Goal: Task Accomplishment & Management: Complete application form

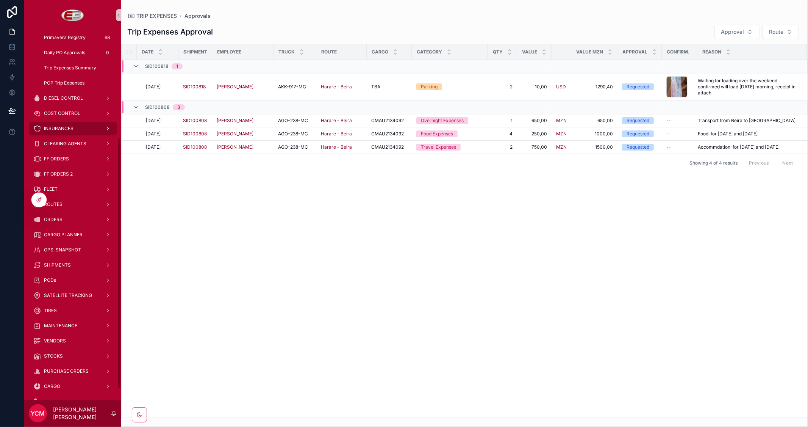
scroll to position [160, 0]
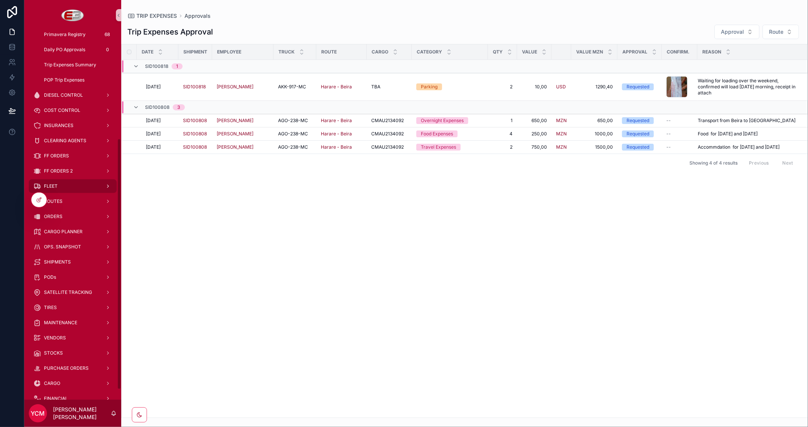
click at [59, 184] on div "FLEET" at bounding box center [72, 186] width 79 height 12
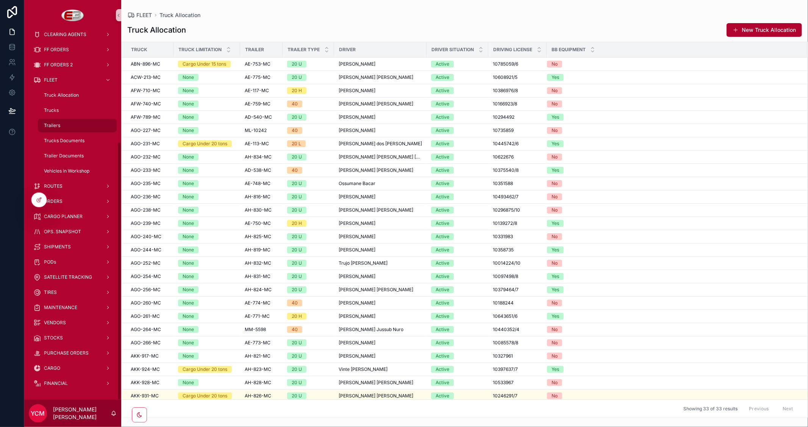
click at [59, 126] on span "Trailers" at bounding box center [52, 125] width 16 height 6
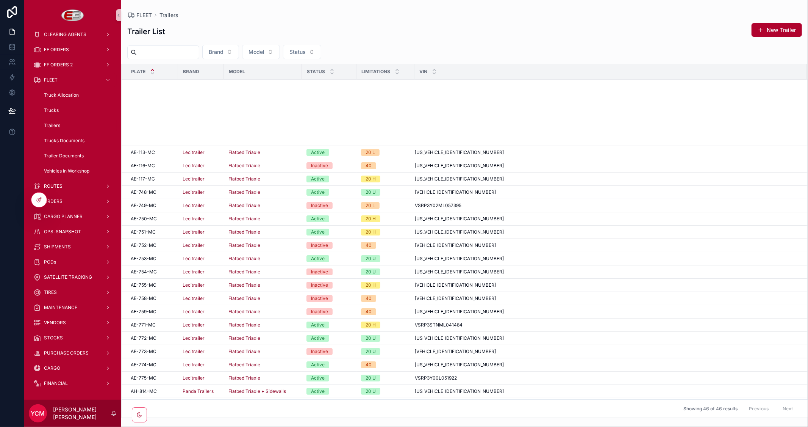
scroll to position [290, 0]
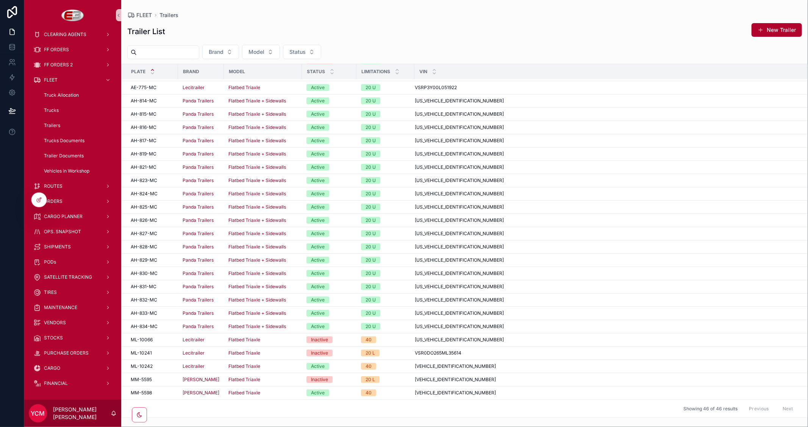
click at [164, 53] on input "scrollable content" at bounding box center [168, 52] width 62 height 11
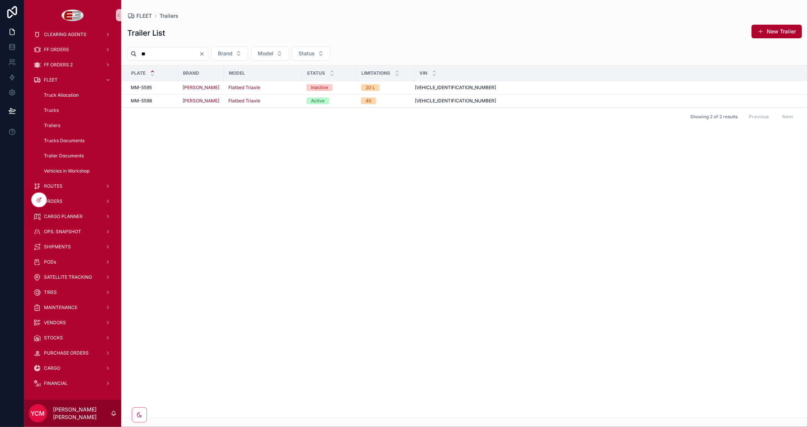
type input "**"
click at [226, 28] on div "Trailer List New Trailer" at bounding box center [464, 32] width 675 height 17
click at [205, 52] on icon "Clear" at bounding box center [202, 54] width 6 height 6
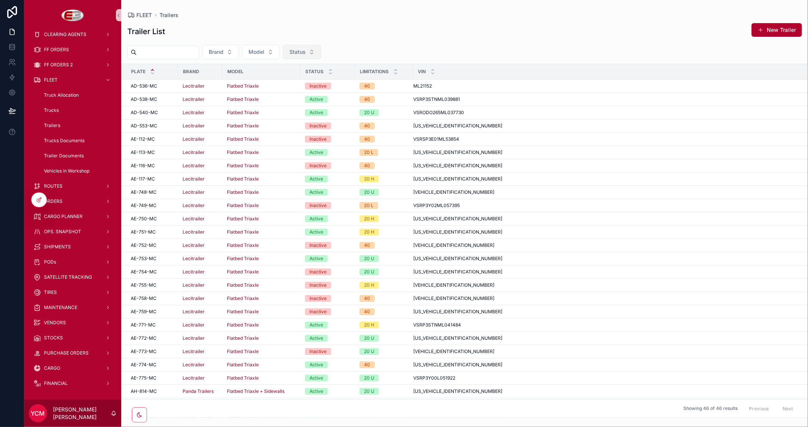
click at [321, 49] on button "Status" at bounding box center [302, 52] width 38 height 14
click at [283, 84] on div "Active" at bounding box center [320, 83] width 91 height 12
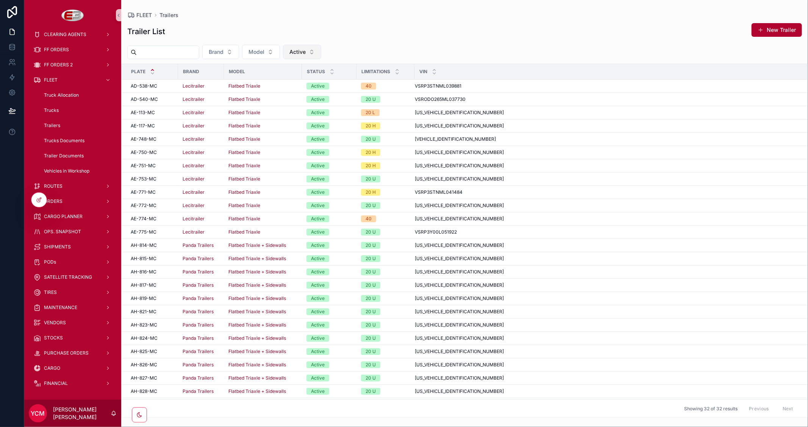
click at [321, 51] on button "Active" at bounding box center [302, 52] width 38 height 14
click at [292, 106] on div "Workshop" at bounding box center [320, 107] width 91 height 12
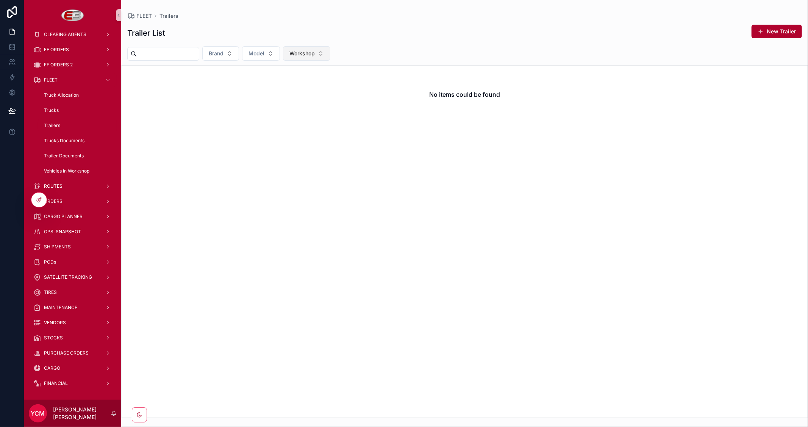
click at [330, 52] on button "Workshop" at bounding box center [306, 53] width 47 height 14
click at [310, 122] on div "Inactive" at bounding box center [324, 120] width 91 height 12
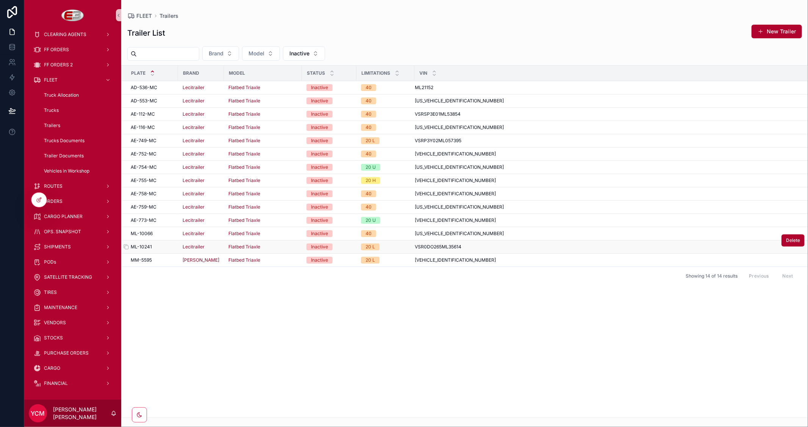
click at [158, 245] on div "ML-10241 ML-10241" at bounding box center [152, 247] width 43 height 6
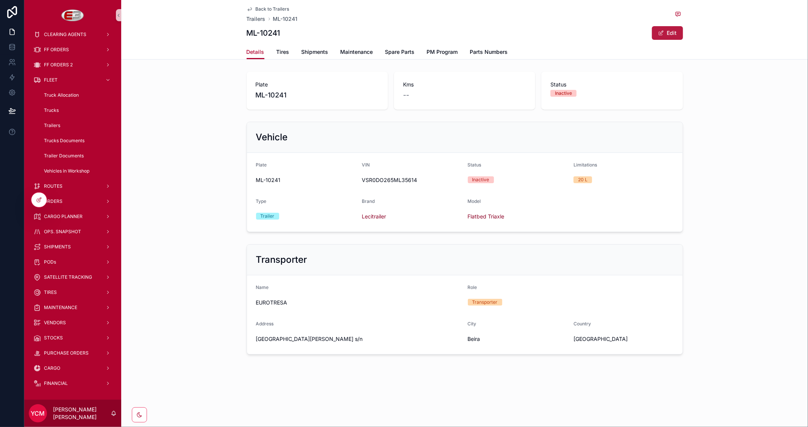
click at [677, 35] on button "Edit" at bounding box center [667, 33] width 31 height 14
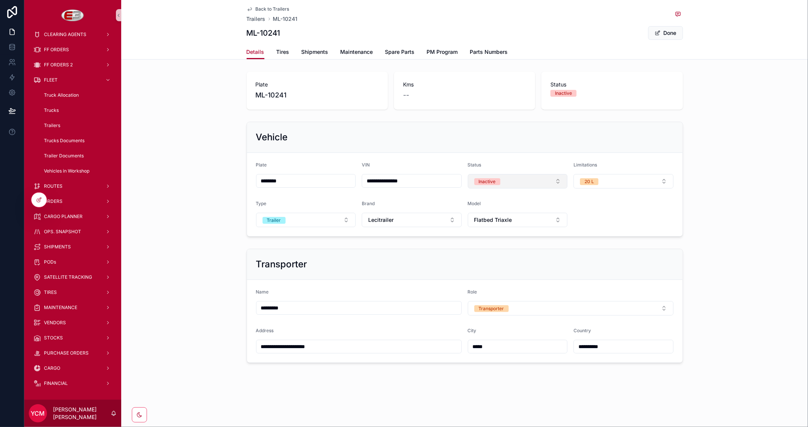
click at [524, 184] on button "Inactive" at bounding box center [518, 181] width 100 height 14
click at [497, 231] on div "Workshop" at bounding box center [488, 234] width 22 height 7
click at [675, 33] on button "Done" at bounding box center [665, 33] width 35 height 14
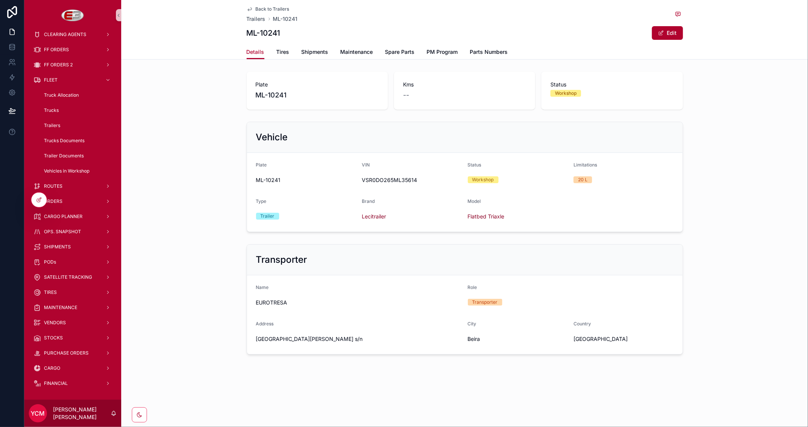
click at [277, 6] on span "Back to Trailers" at bounding box center [273, 9] width 34 height 6
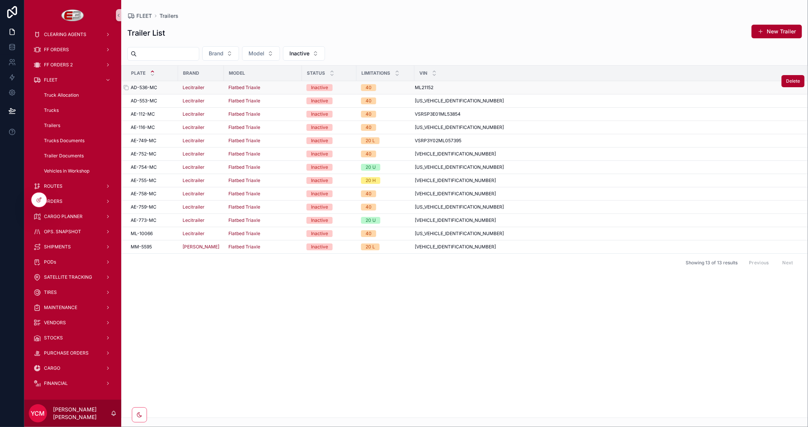
click at [165, 88] on div "AD-536-MC AD-536-MC" at bounding box center [152, 88] width 43 height 6
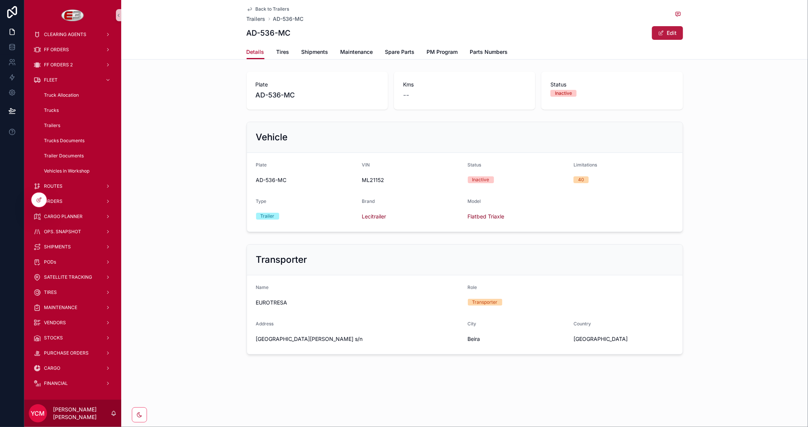
click at [675, 33] on button "Edit" at bounding box center [667, 33] width 31 height 14
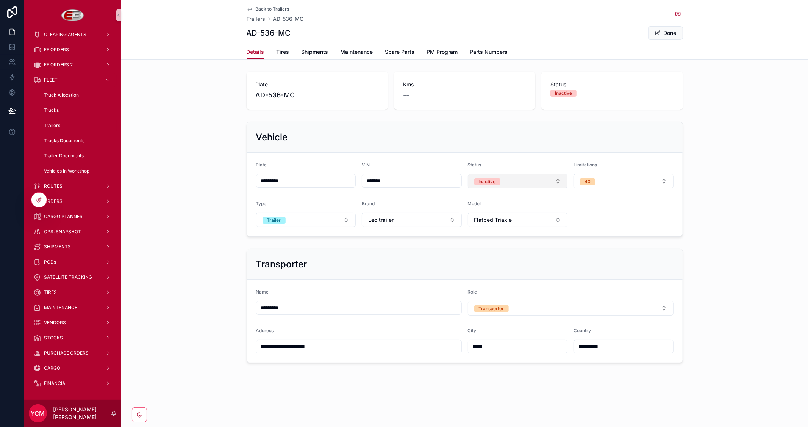
click at [517, 184] on button "Inactive" at bounding box center [518, 181] width 100 height 14
click at [498, 231] on div "Workshop" at bounding box center [488, 234] width 22 height 7
click at [667, 33] on button "Done" at bounding box center [665, 33] width 35 height 14
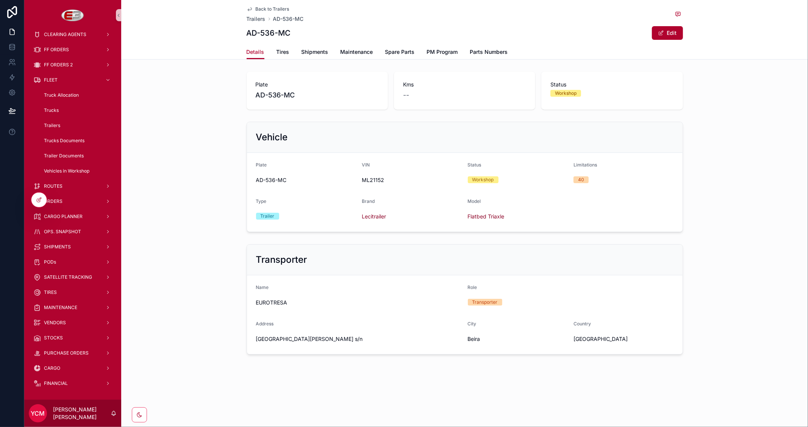
click at [262, 7] on span "Back to Trailers" at bounding box center [273, 9] width 34 height 6
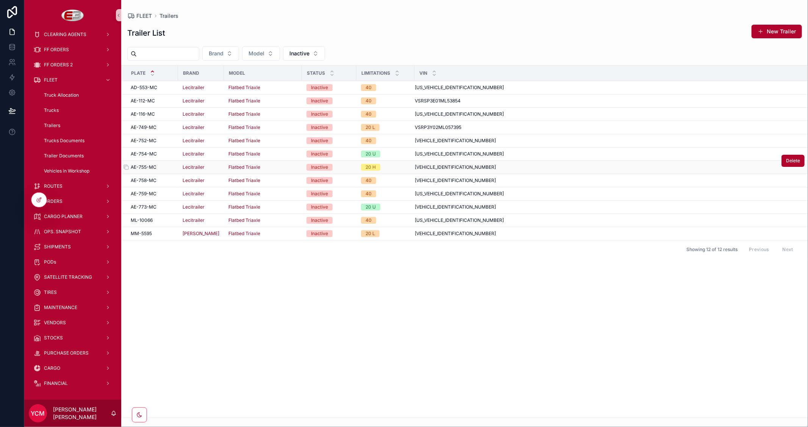
click at [161, 167] on div "AE-755-MC AE-755-MC" at bounding box center [152, 167] width 43 height 6
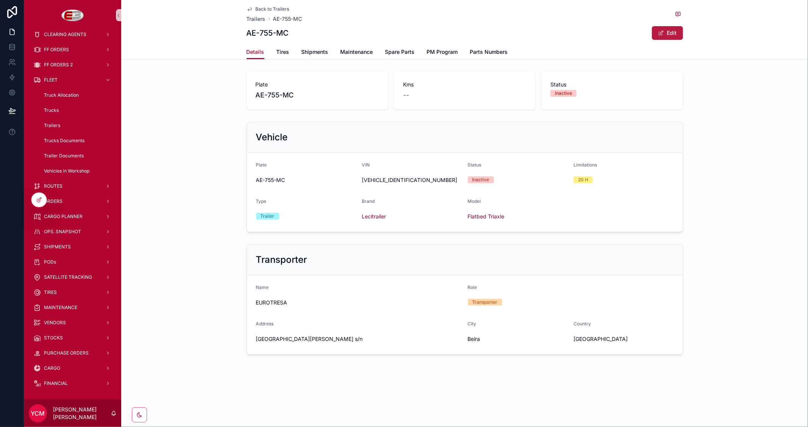
click at [675, 33] on button "Edit" at bounding box center [667, 33] width 31 height 14
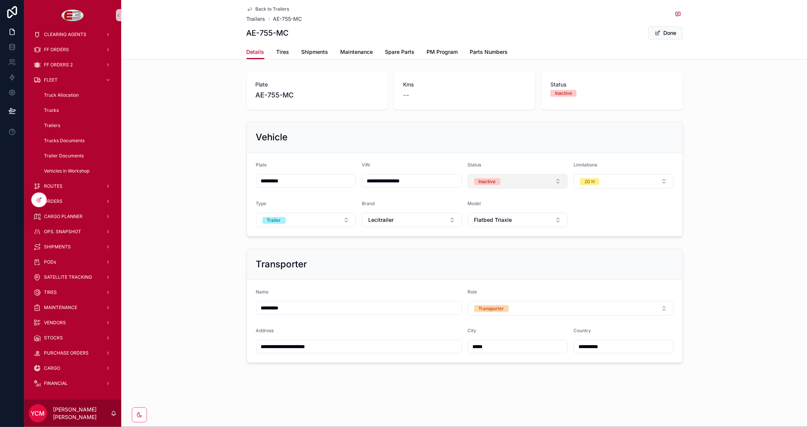
click at [516, 177] on button "Inactive" at bounding box center [518, 181] width 100 height 14
click at [486, 234] on div "Workshop" at bounding box center [488, 234] width 22 height 7
click at [264, 8] on span "Back to Trailers" at bounding box center [273, 9] width 34 height 6
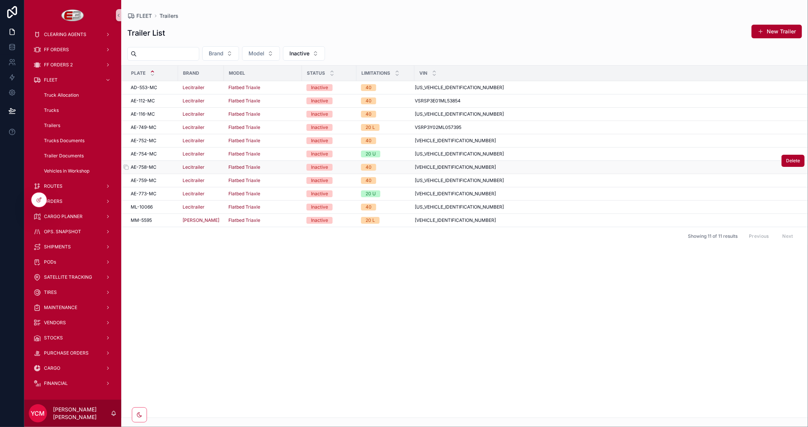
click at [153, 169] on span "AE-758-MC" at bounding box center [144, 167] width 26 height 6
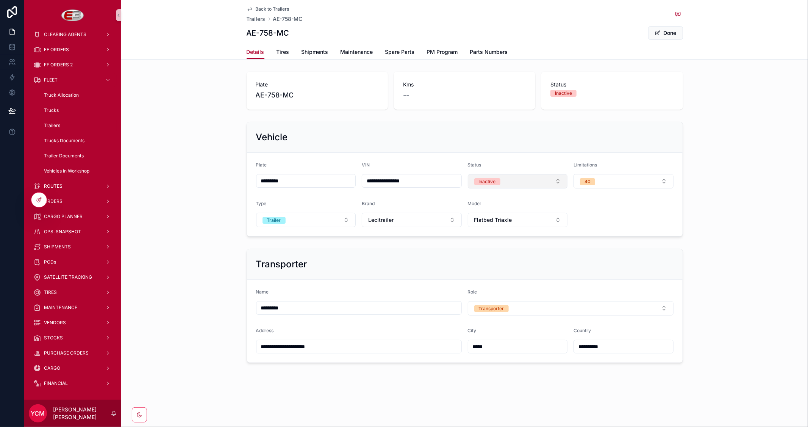
click at [512, 182] on button "Inactive" at bounding box center [518, 181] width 100 height 14
click at [495, 234] on div "Workshop" at bounding box center [488, 234] width 22 height 7
click at [263, 7] on span "Back to Trailers" at bounding box center [273, 9] width 34 height 6
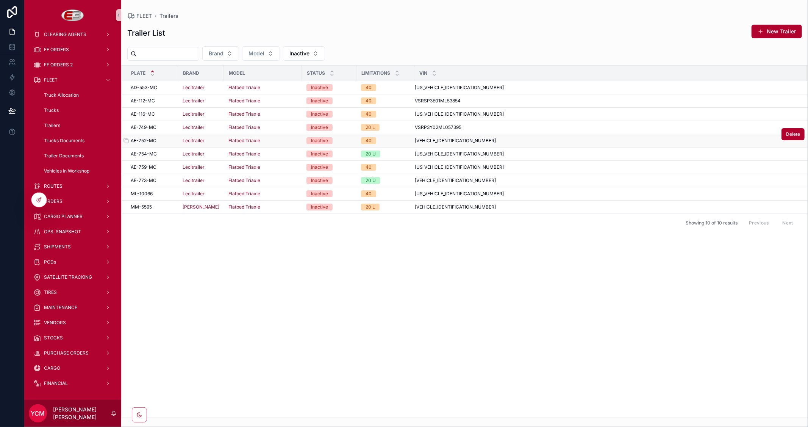
click at [168, 140] on div "AE-752-MC AE-752-MC" at bounding box center [152, 141] width 43 height 6
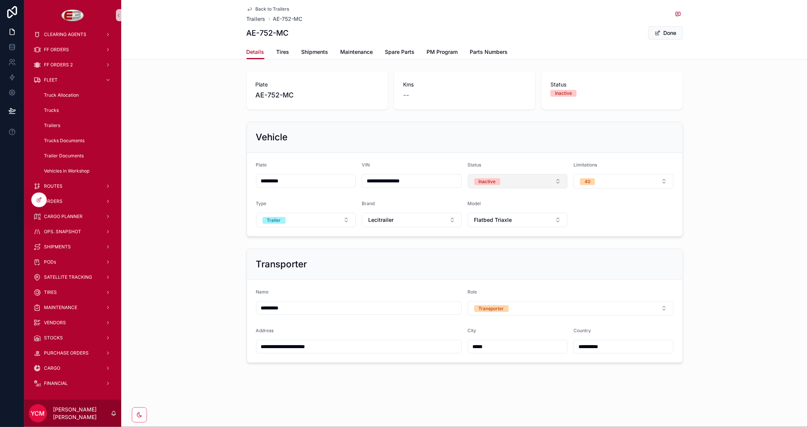
click at [528, 180] on button "Inactive" at bounding box center [518, 181] width 100 height 14
click at [507, 234] on div "Workshop" at bounding box center [518, 234] width 96 height 11
click at [666, 32] on button "Done" at bounding box center [665, 33] width 35 height 14
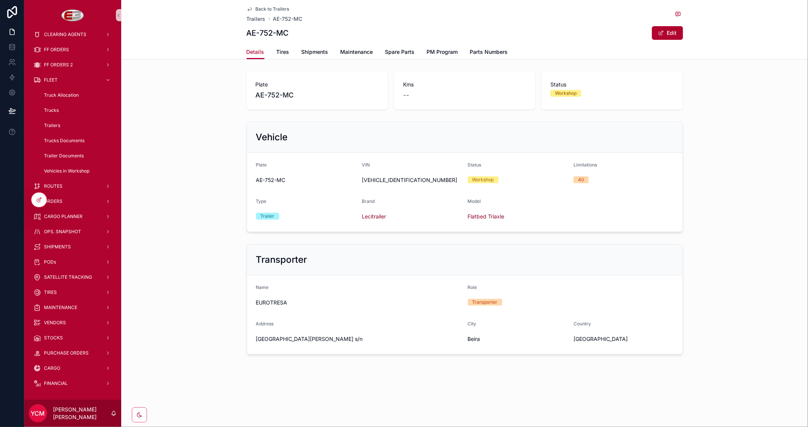
click at [265, 8] on span "Back to Trailers" at bounding box center [273, 9] width 34 height 6
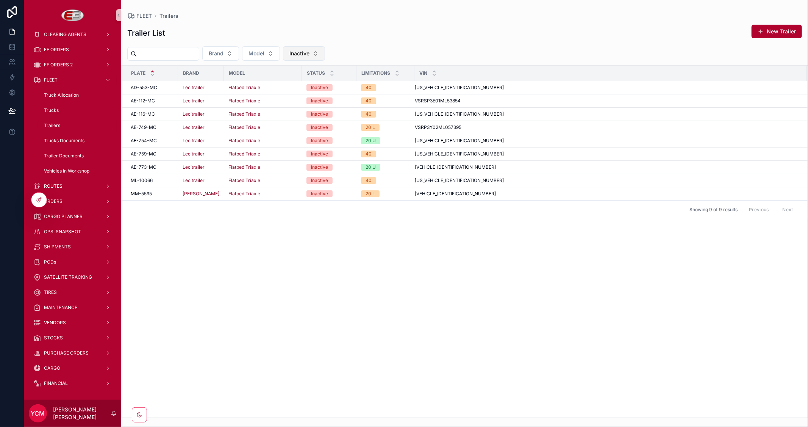
click at [310, 52] on span "Inactive" at bounding box center [300, 54] width 20 height 8
click at [288, 109] on div "Workshop" at bounding box center [321, 108] width 91 height 12
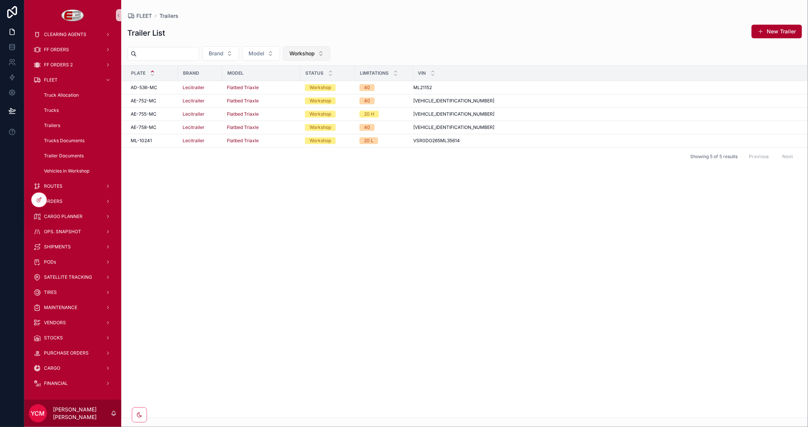
click at [315, 54] on span "Workshop" at bounding box center [302, 54] width 25 height 8
click at [301, 93] on div "Active" at bounding box center [324, 96] width 91 height 12
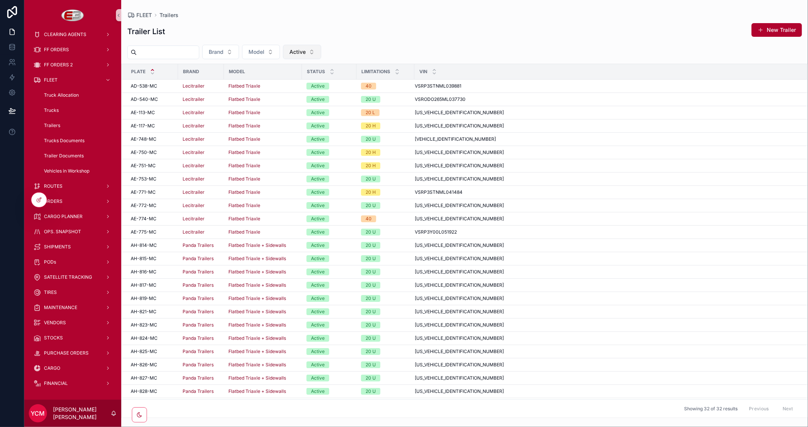
click at [321, 57] on button "Active" at bounding box center [302, 52] width 38 height 14
click at [291, 108] on div "Workshop" at bounding box center [320, 107] width 91 height 12
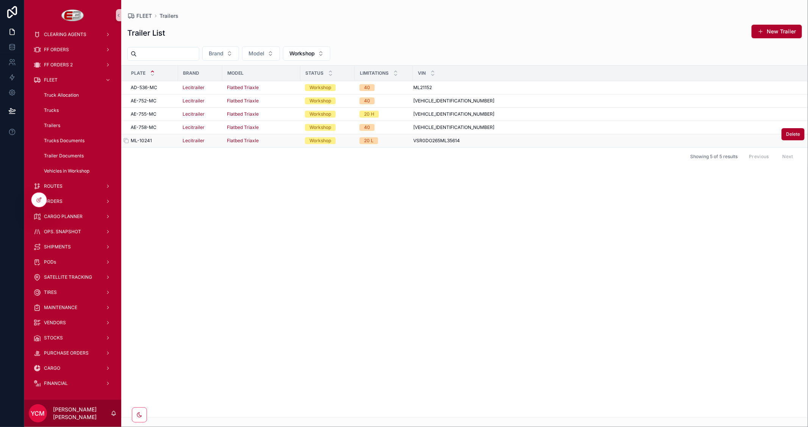
click at [149, 141] on span "ML-10241" at bounding box center [141, 141] width 21 height 6
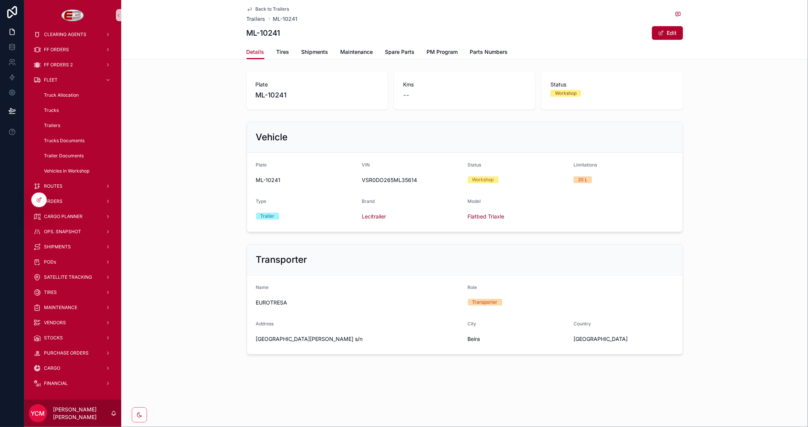
click at [267, 9] on span "Back to Trailers" at bounding box center [273, 9] width 34 height 6
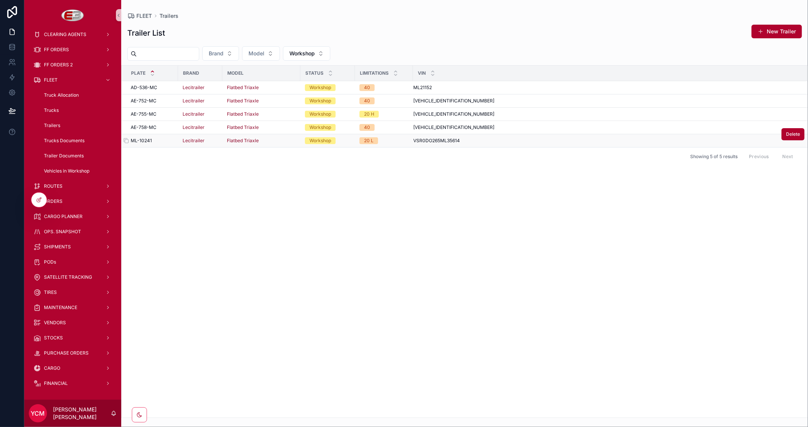
click at [158, 140] on div "ML-10241 ML-10241" at bounding box center [152, 141] width 43 height 6
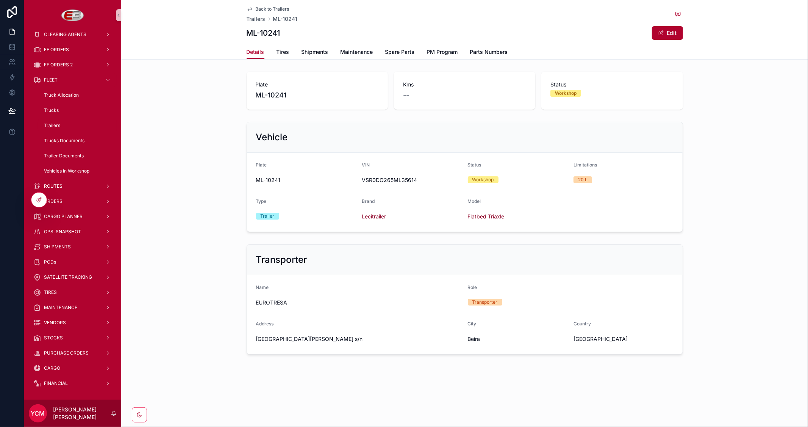
click at [261, 8] on span "Back to Trailers" at bounding box center [273, 9] width 34 height 6
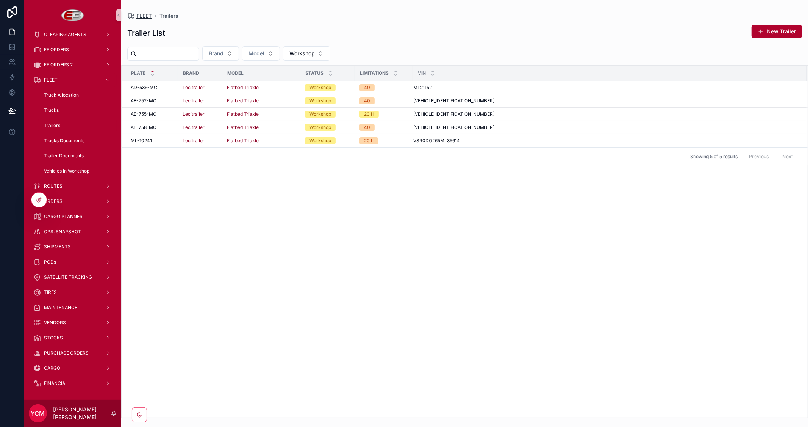
click at [144, 16] on span "FLEET" at bounding box center [144, 16] width 16 height 8
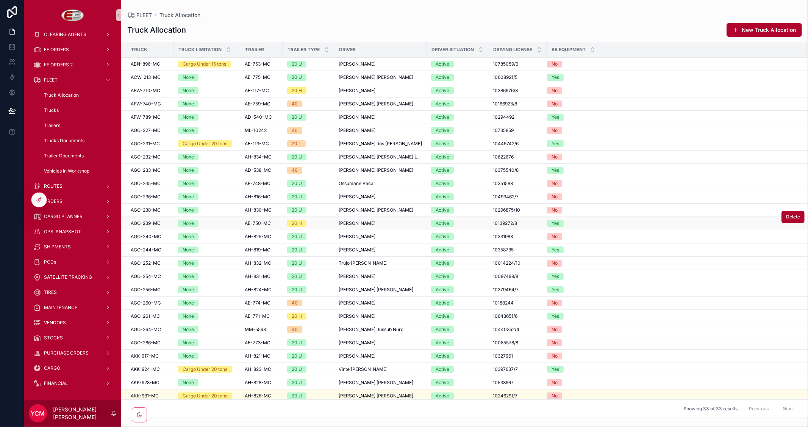
scroll to position [96, 0]
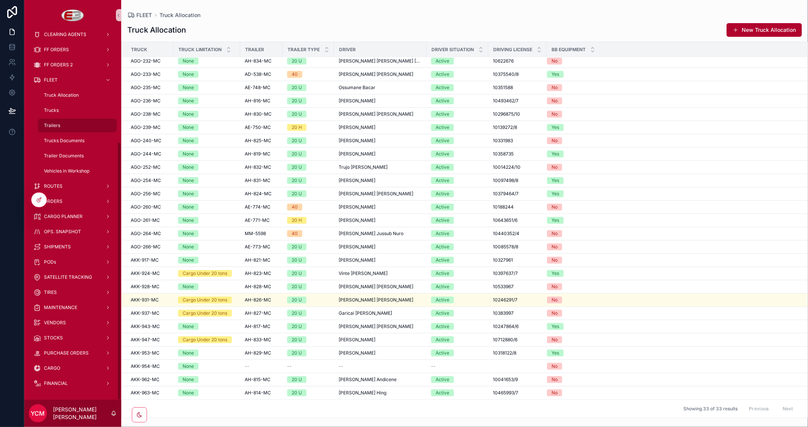
click at [66, 127] on div "Trailers" at bounding box center [77, 125] width 70 height 12
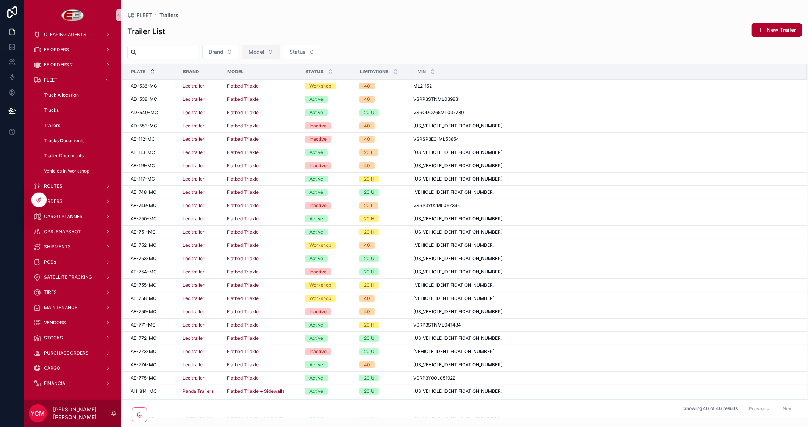
click at [265, 52] on span "Model" at bounding box center [257, 52] width 16 height 8
click at [306, 49] on span "Status" at bounding box center [298, 52] width 16 height 8
click at [302, 83] on div "Active" at bounding box center [320, 83] width 91 height 12
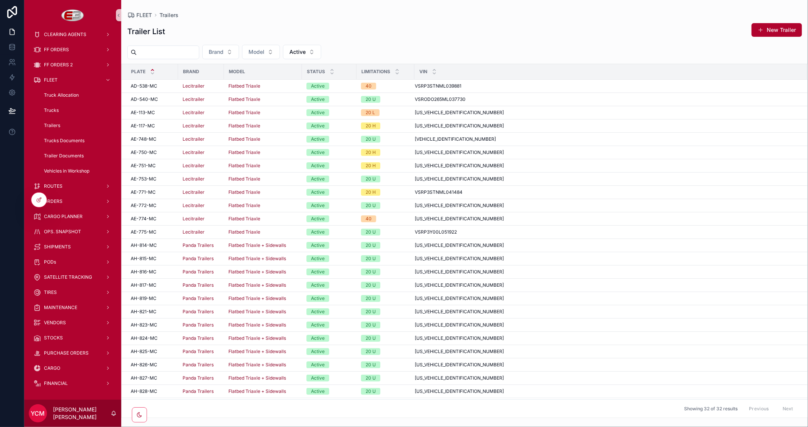
click at [186, 52] on input "scrollable content" at bounding box center [168, 52] width 62 height 11
type input "***"
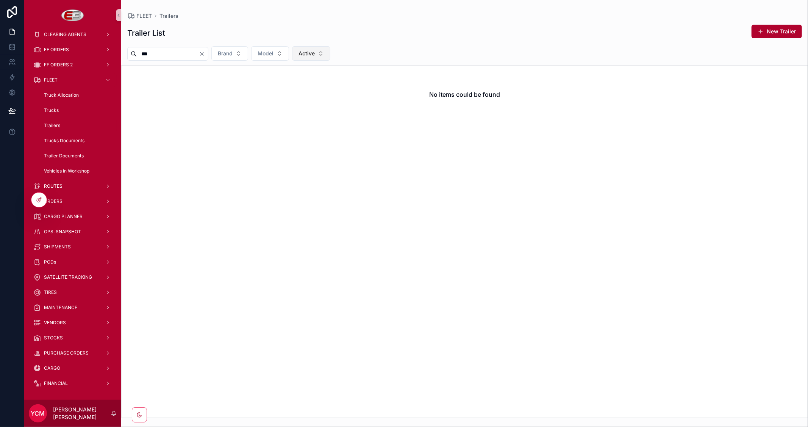
click at [315, 50] on span "Active" at bounding box center [307, 54] width 16 height 8
click at [308, 83] on div "None" at bounding box center [328, 84] width 91 height 12
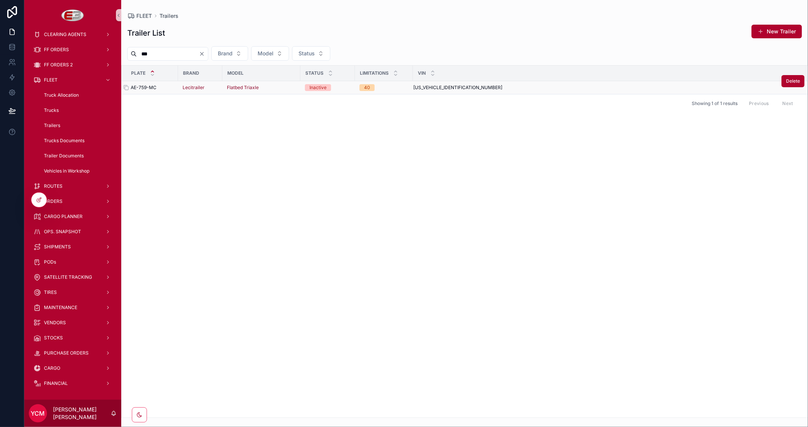
click at [168, 89] on div "AE-759-MC AE-759-MC" at bounding box center [152, 88] width 43 height 6
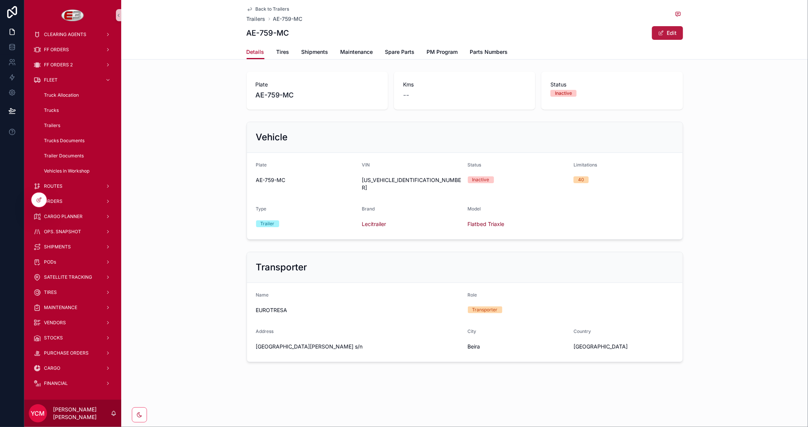
click at [660, 34] on span "scrollable content" at bounding box center [661, 33] width 6 height 6
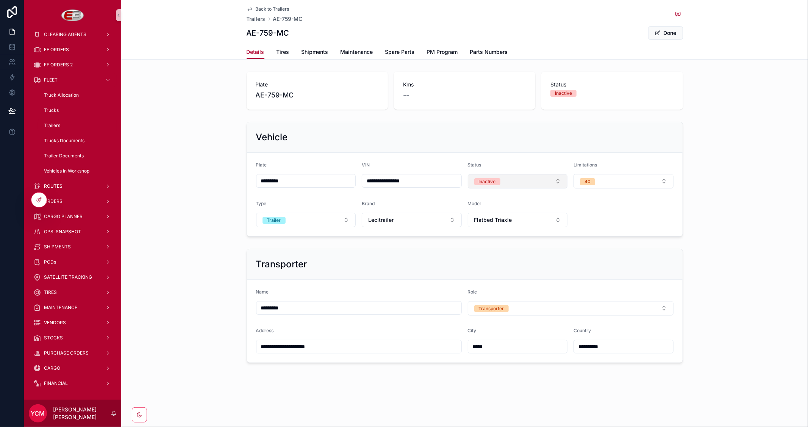
click at [535, 182] on button "Inactive" at bounding box center [518, 181] width 100 height 14
click at [507, 222] on div "Active" at bounding box center [518, 222] width 96 height 11
click at [666, 33] on button "Done" at bounding box center [665, 33] width 35 height 14
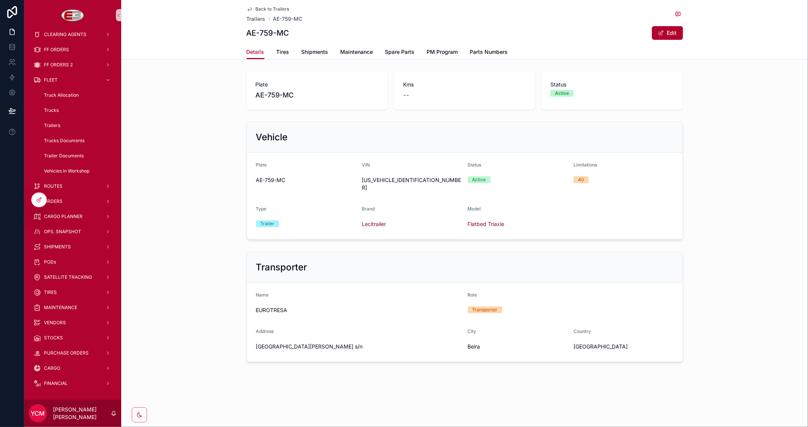
click at [260, 9] on span "Back to Trailers" at bounding box center [273, 9] width 34 height 6
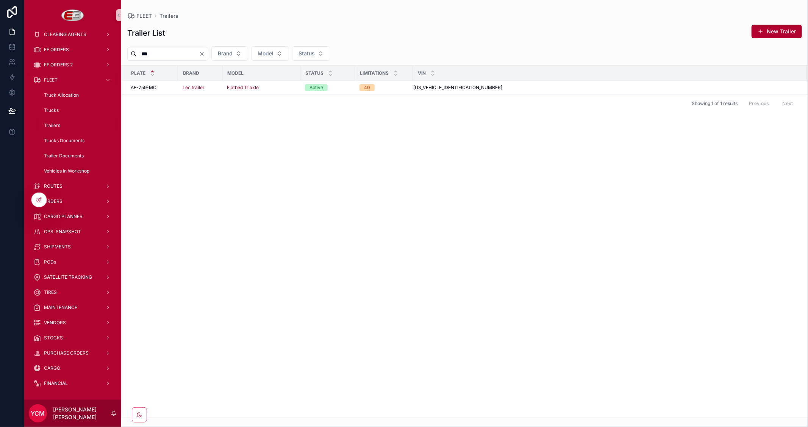
click at [205, 53] on icon "Clear" at bounding box center [202, 54] width 6 height 6
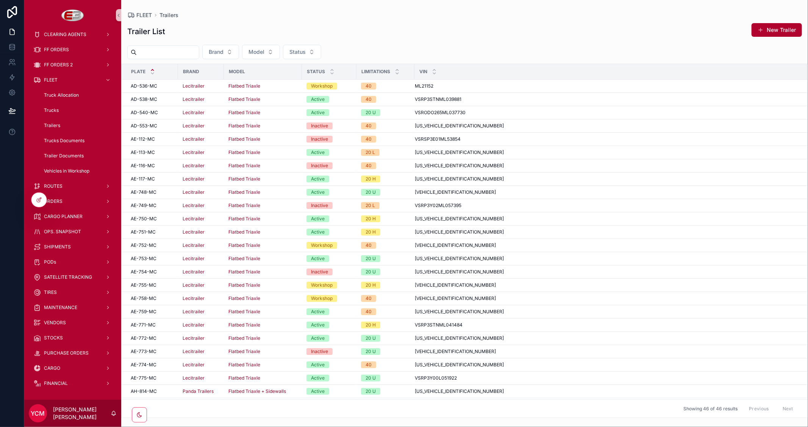
scroll to position [252, 0]
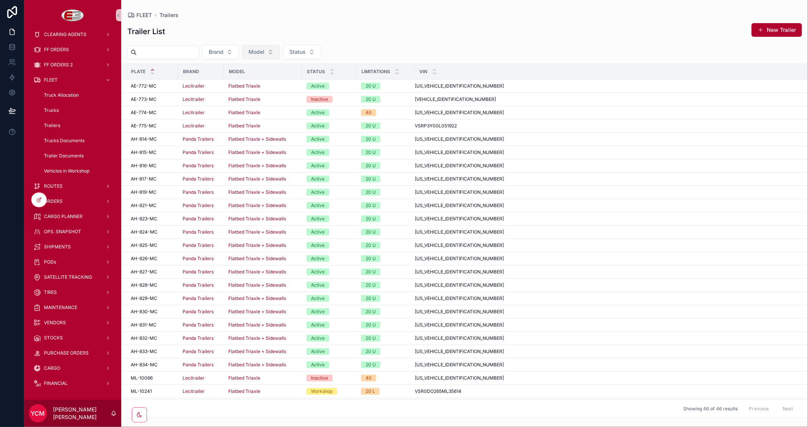
click at [280, 51] on button "Model" at bounding box center [261, 52] width 38 height 14
click at [306, 52] on span "Status" at bounding box center [298, 52] width 16 height 8
click at [294, 83] on div "Active" at bounding box center [320, 83] width 91 height 12
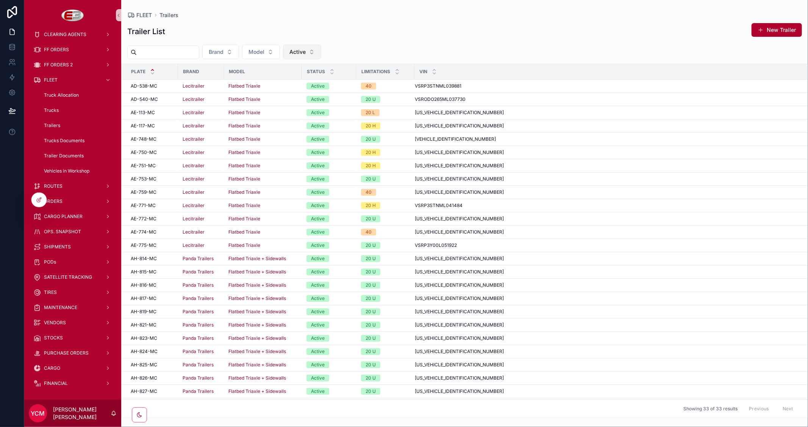
click at [306, 49] on span "Active" at bounding box center [298, 52] width 16 height 8
click at [287, 84] on div "None" at bounding box center [320, 83] width 91 height 12
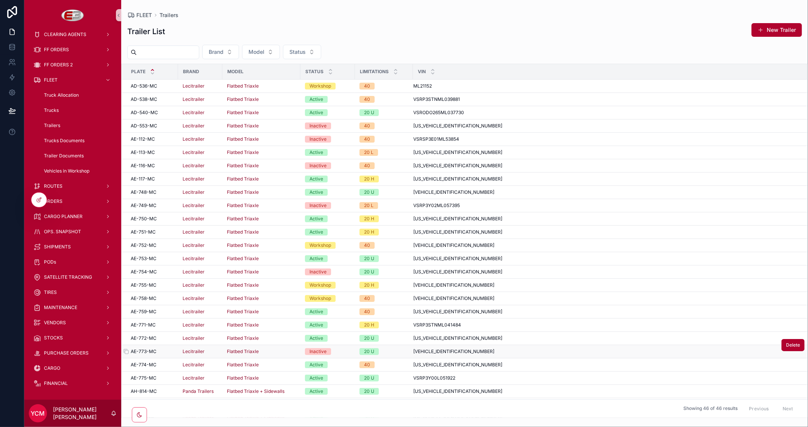
click at [157, 351] on div "AE-773-MC AE-773-MC" at bounding box center [152, 351] width 43 height 6
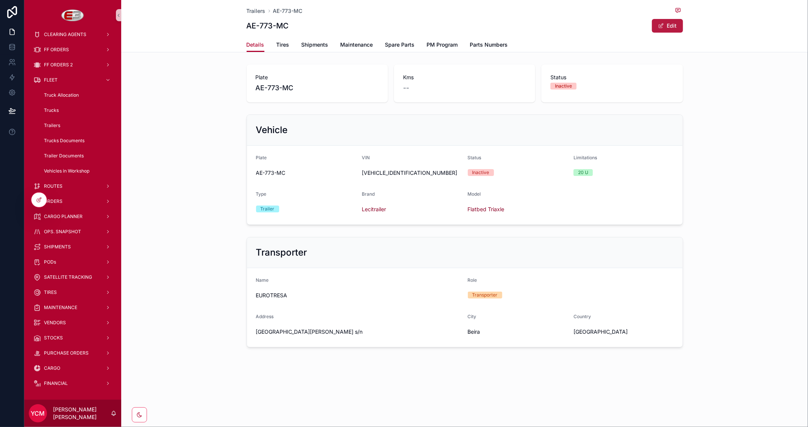
click at [680, 28] on button "Edit" at bounding box center [667, 26] width 31 height 14
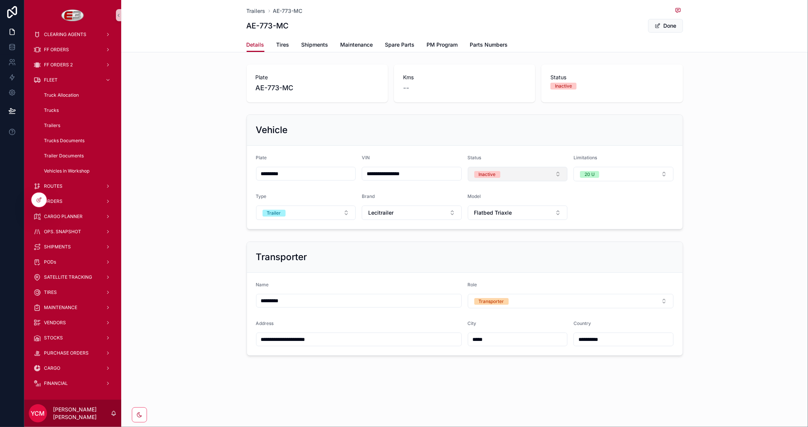
click at [531, 172] on button "Inactive" at bounding box center [518, 174] width 100 height 14
click at [501, 214] on div "Active" at bounding box center [518, 215] width 96 height 11
click at [668, 24] on button "Done" at bounding box center [665, 26] width 35 height 14
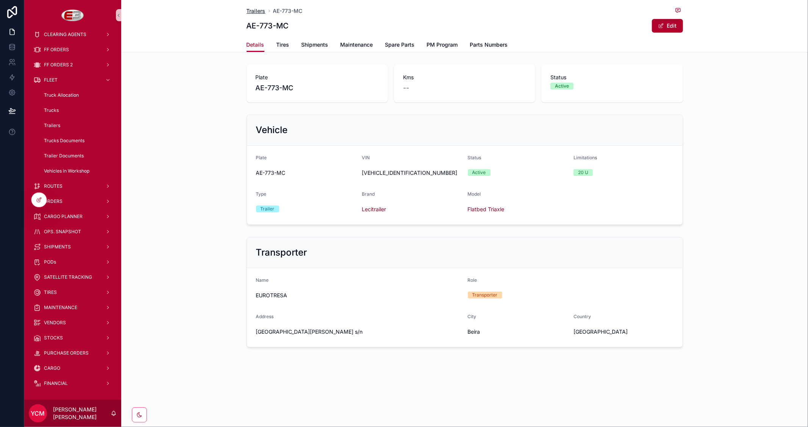
click at [258, 8] on span "Trailers" at bounding box center [256, 11] width 19 height 8
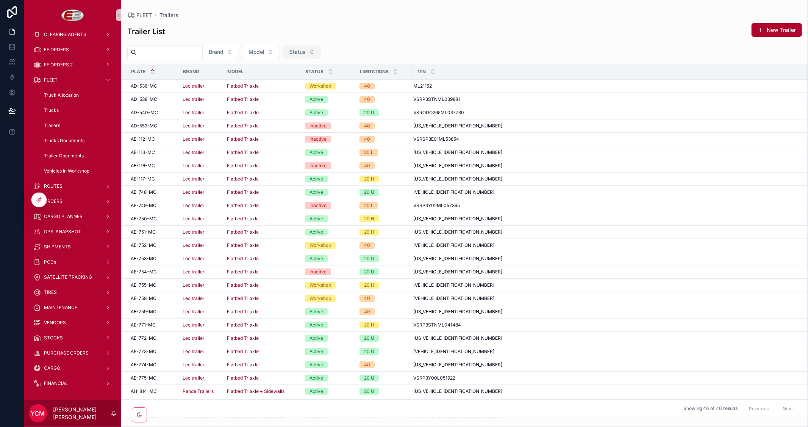
click at [306, 53] on span "Status" at bounding box center [298, 52] width 16 height 8
click at [308, 81] on div "Active" at bounding box center [320, 83] width 91 height 12
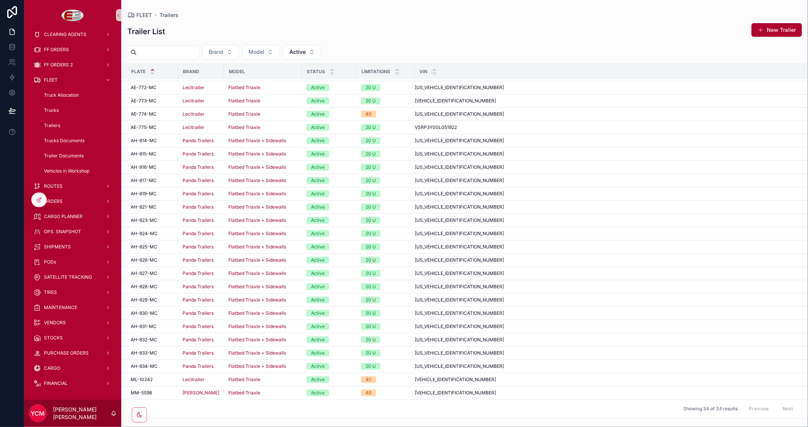
scroll to position [131, 0]
click at [306, 54] on span "Active" at bounding box center [298, 52] width 16 height 8
click at [296, 104] on div "Workshop" at bounding box center [320, 107] width 91 height 12
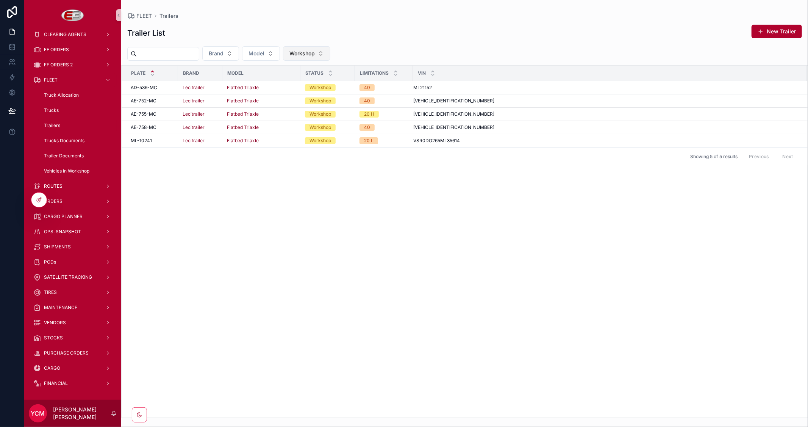
click at [323, 59] on button "Workshop" at bounding box center [306, 53] width 47 height 14
click at [294, 96] on div "Active" at bounding box center [324, 96] width 91 height 12
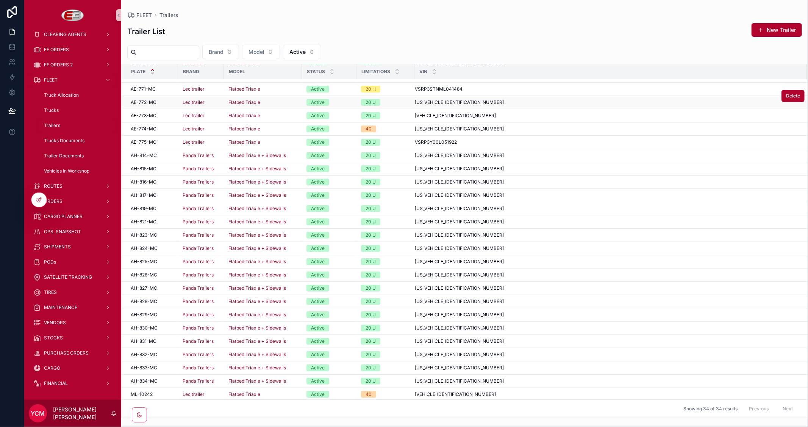
scroll to position [131, 0]
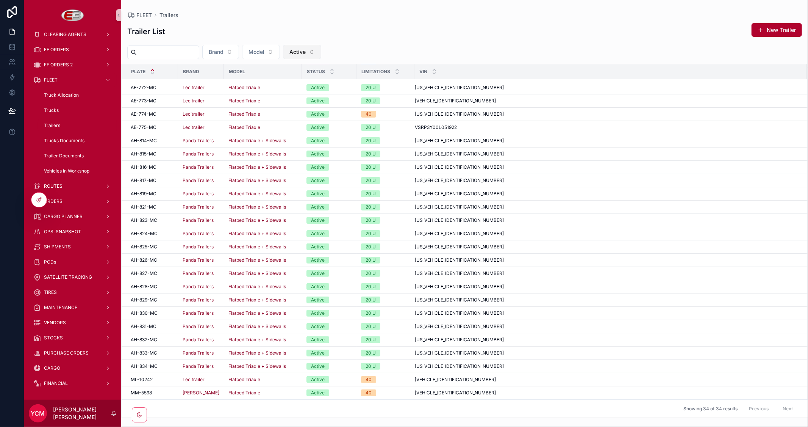
click at [306, 52] on span "Active" at bounding box center [298, 52] width 16 height 8
click at [290, 109] on div "Workshop" at bounding box center [320, 107] width 91 height 12
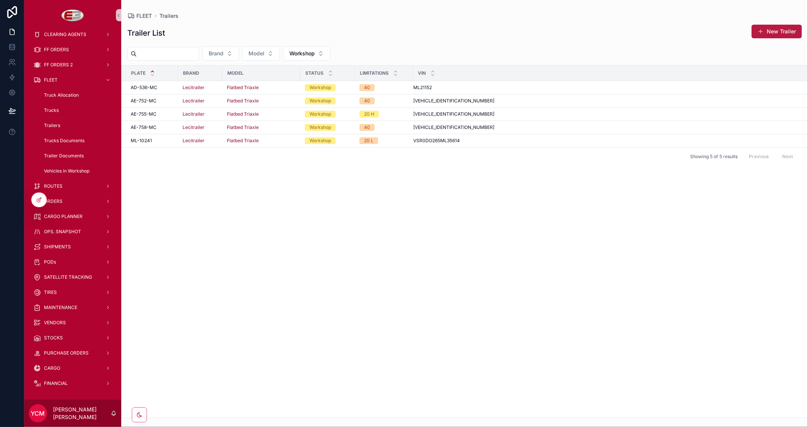
click at [781, 29] on button "New Trailer" at bounding box center [777, 32] width 50 height 14
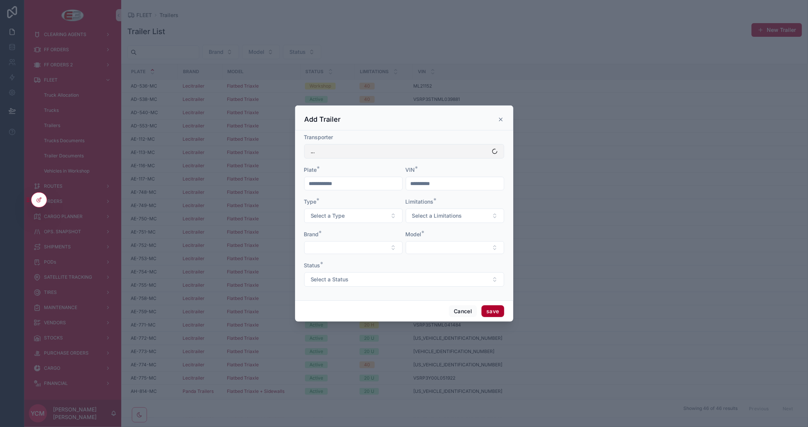
click at [398, 157] on button "..." at bounding box center [404, 151] width 200 height 14
click at [364, 192] on div "EUROTRESA" at bounding box center [404, 194] width 196 height 12
click at [354, 185] on input "scrollable content" at bounding box center [354, 182] width 98 height 11
click at [368, 154] on button "Select Button" at bounding box center [404, 151] width 200 height 13
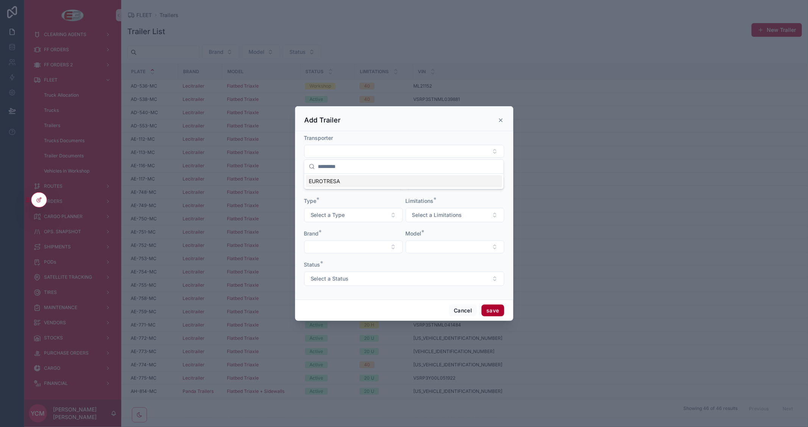
click at [339, 182] on span "EUROTRESA" at bounding box center [324, 181] width 31 height 8
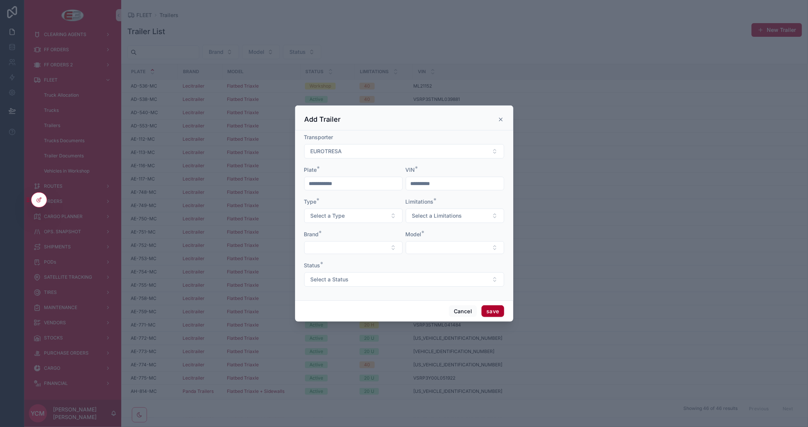
click at [334, 183] on input "scrollable content" at bounding box center [354, 183] width 98 height 11
type input "********"
click at [357, 216] on button "Select a Type" at bounding box center [353, 215] width 99 height 14
click at [329, 249] on span "Trailer" at bounding box center [320, 246] width 23 height 7
click at [447, 183] on input "scrollable content" at bounding box center [455, 183] width 98 height 11
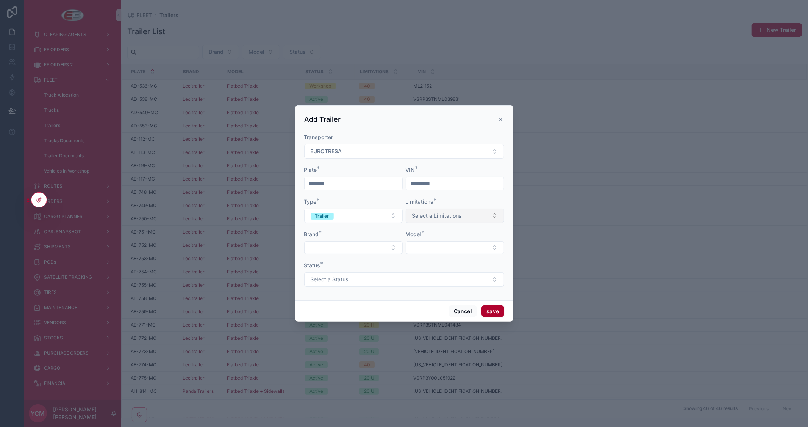
click at [449, 214] on span "Select a Limitations" at bounding box center [437, 216] width 50 height 8
click at [419, 279] on div "40" at bounding box center [418, 280] width 6 height 7
click at [442, 183] on input "scrollable content" at bounding box center [455, 183] width 98 height 11
type input "*"
type input "**********"
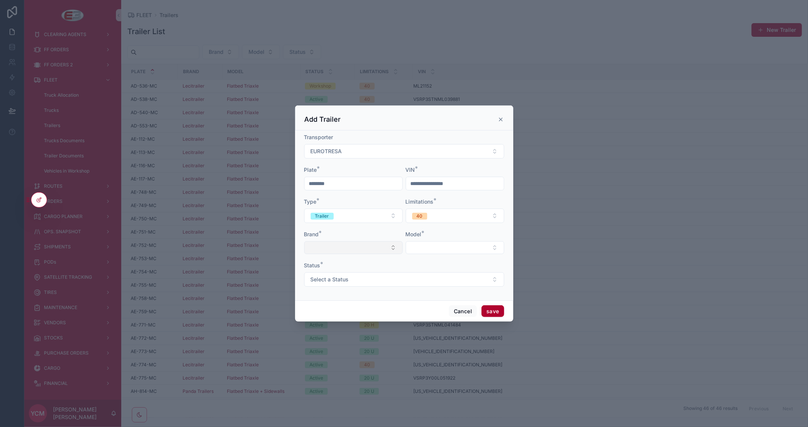
click at [374, 247] on button "Select Button" at bounding box center [353, 247] width 99 height 13
click at [324, 287] on span "Lecitrailer" at bounding box center [321, 290] width 24 height 8
click at [453, 247] on button "Select Button" at bounding box center [455, 246] width 99 height 13
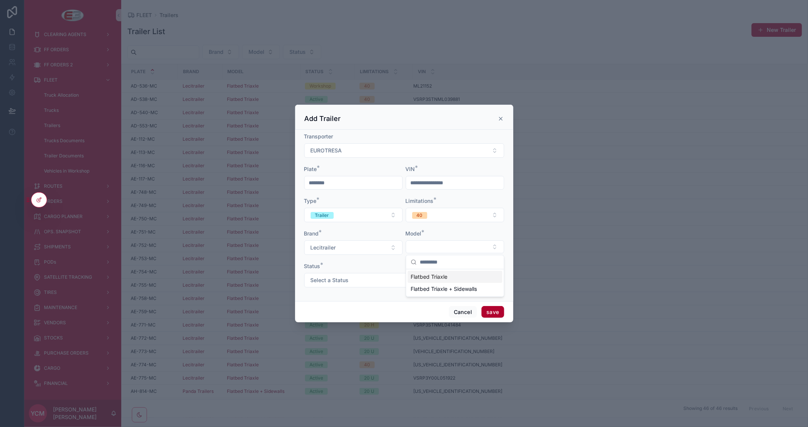
click at [449, 276] on div "Flatbed Triaxle" at bounding box center [455, 277] width 95 height 12
click at [410, 283] on button "Select a Status" at bounding box center [404, 280] width 200 height 14
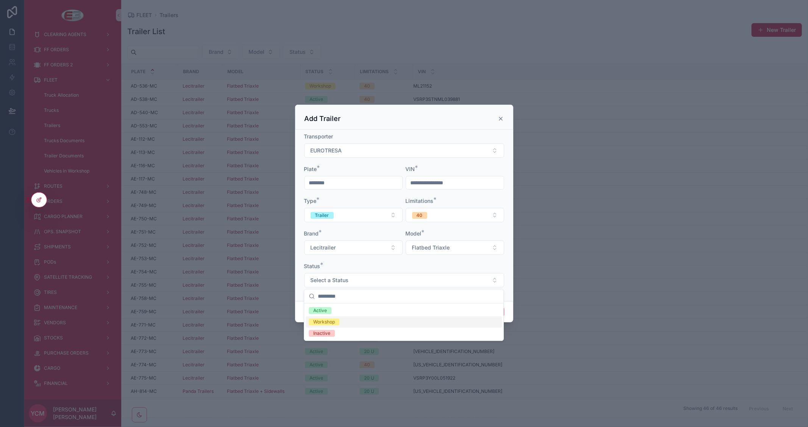
click at [323, 321] on div "Workshop" at bounding box center [324, 321] width 22 height 7
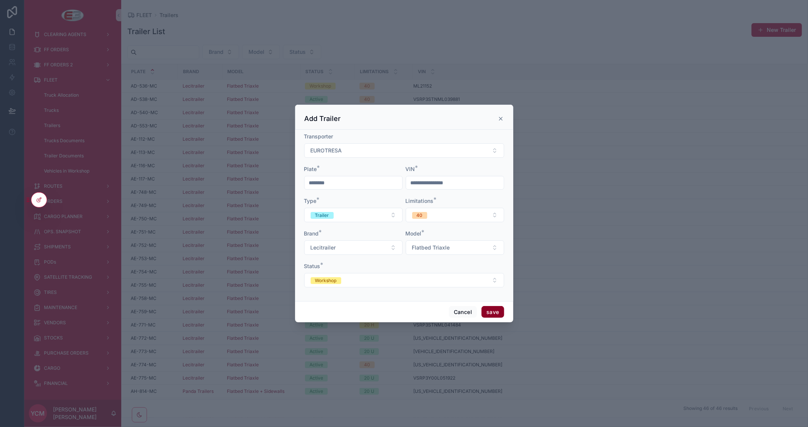
click at [495, 310] on button "save" at bounding box center [493, 312] width 22 height 12
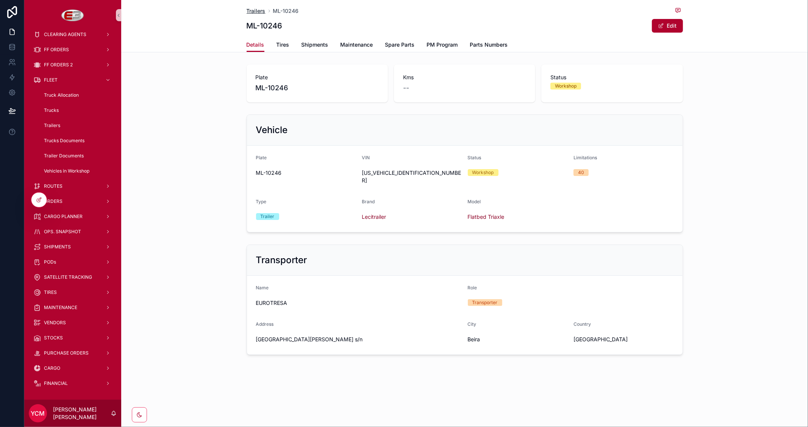
click at [256, 13] on span "Trailers" at bounding box center [256, 11] width 19 height 8
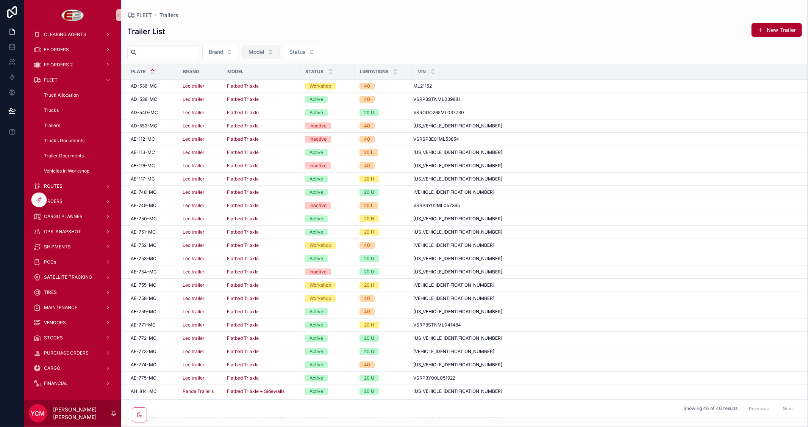
click at [280, 54] on button "Model" at bounding box center [261, 52] width 38 height 14
click at [317, 47] on button "Status" at bounding box center [302, 52] width 38 height 14
click at [289, 93] on div "Workshop" at bounding box center [320, 95] width 91 height 12
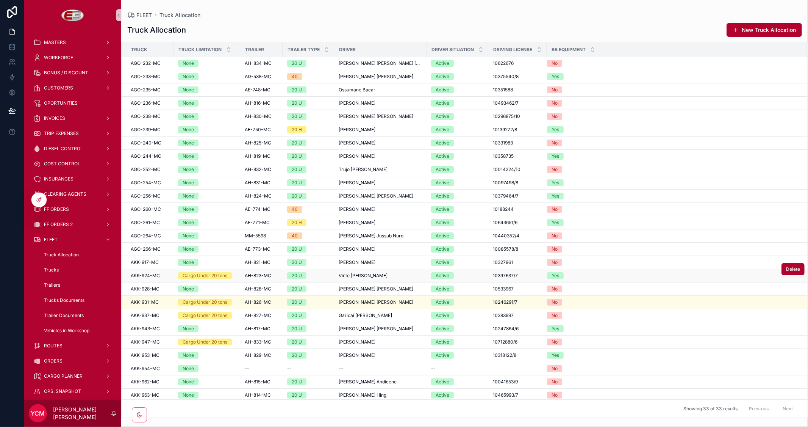
scroll to position [96, 0]
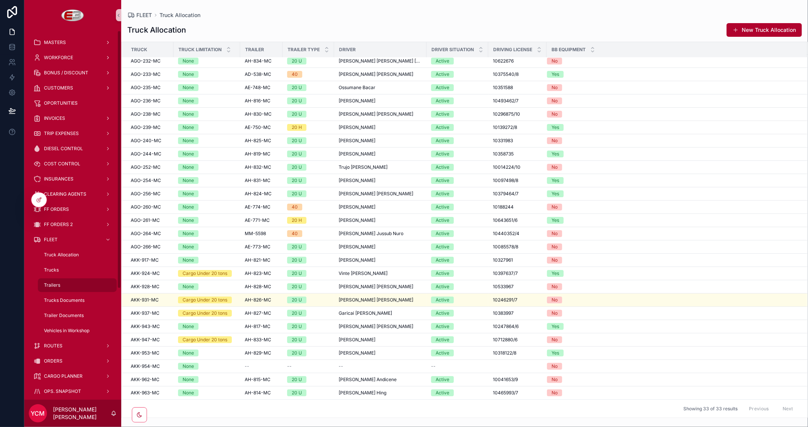
click at [53, 286] on span "Trailers" at bounding box center [52, 285] width 16 height 6
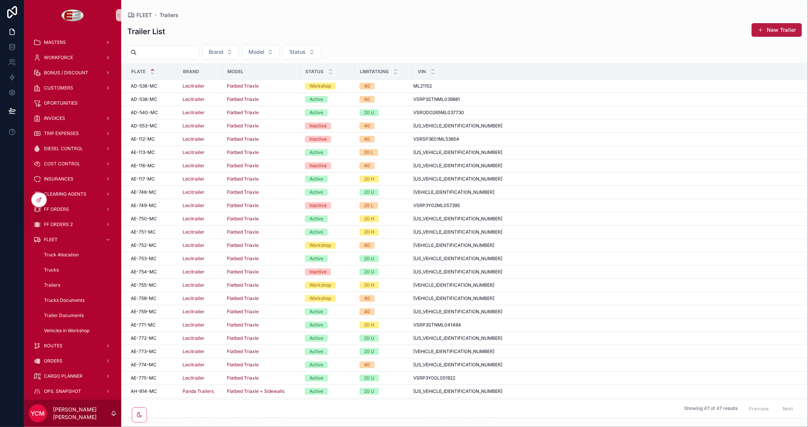
click at [777, 28] on button "New Trailer" at bounding box center [777, 30] width 50 height 14
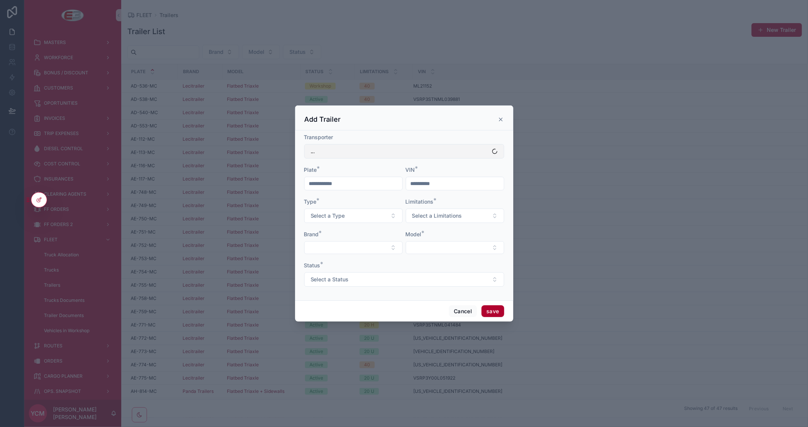
click at [343, 149] on button "..." at bounding box center [404, 151] width 200 height 14
click at [324, 194] on span "EUROTRESA" at bounding box center [324, 194] width 31 height 8
click at [343, 152] on button "Select Button" at bounding box center [404, 151] width 200 height 13
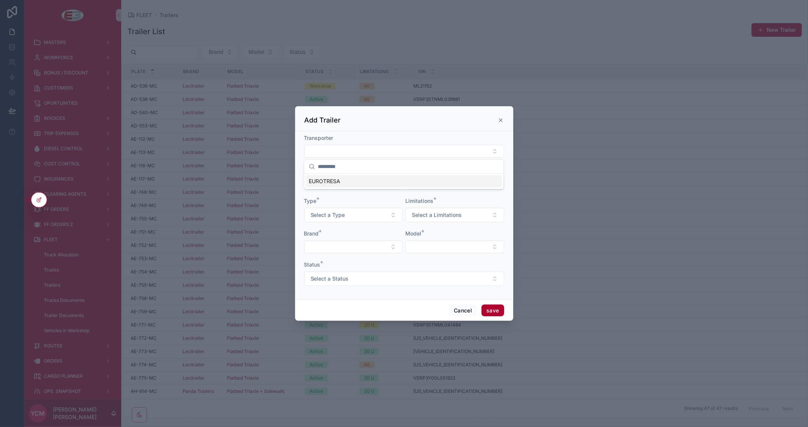
click at [329, 179] on span "EUROTRESA" at bounding box center [324, 181] width 31 height 8
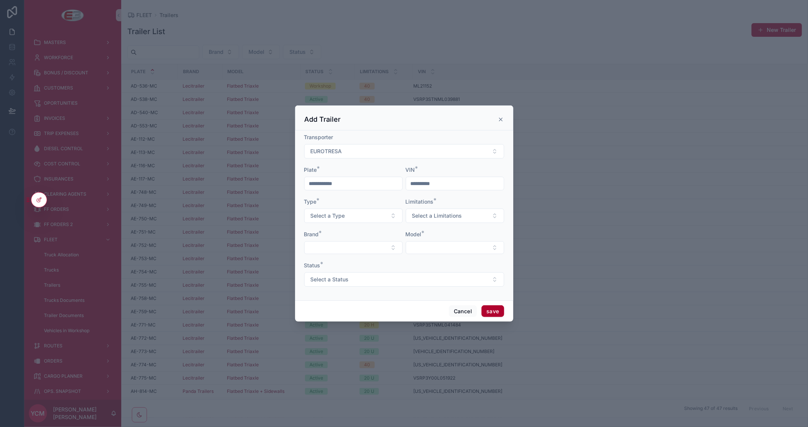
click at [337, 164] on form "Transporter EUROTRESA Plate * VIN * Type * Select a Type Limitations * Select a…" at bounding box center [404, 213] width 200 height 161
click at [327, 180] on input "scrollable content" at bounding box center [354, 183] width 98 height 11
type input "*"
click at [316, 182] on input "*****" at bounding box center [354, 183] width 98 height 11
click at [343, 182] on input "******" at bounding box center [354, 183] width 98 height 11
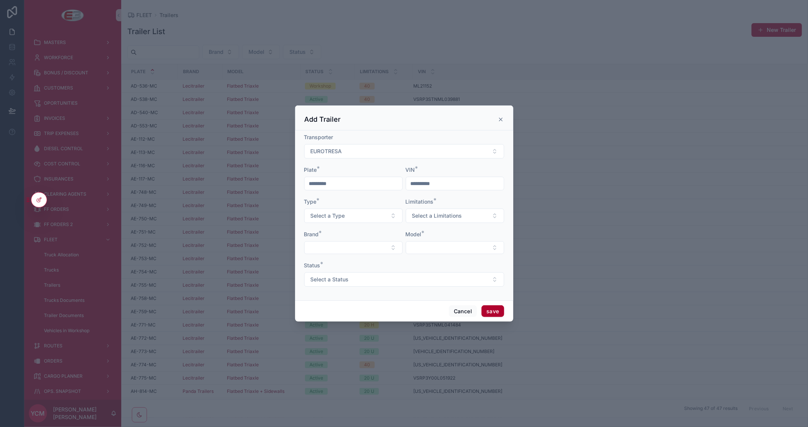
type input "*********"
type input "**********"
click at [385, 213] on button "Select a Type" at bounding box center [353, 215] width 99 height 14
click at [332, 247] on div "Trailer" at bounding box center [353, 245] width 95 height 11
click at [451, 215] on span "Select a Limitations" at bounding box center [437, 216] width 50 height 8
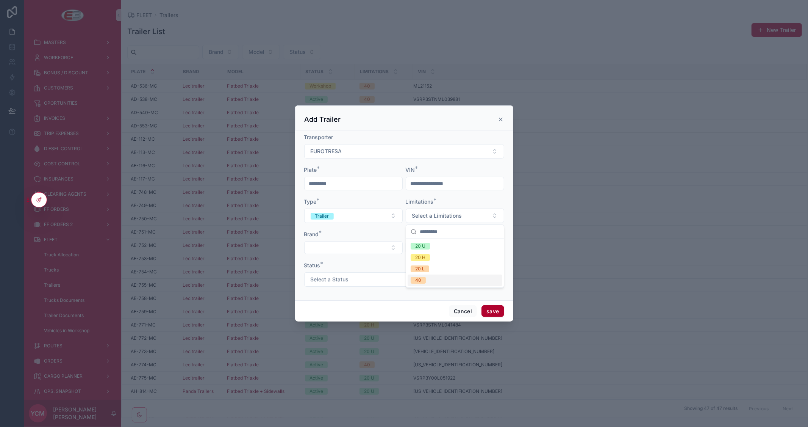
click at [426, 280] on div "40" at bounding box center [455, 279] width 95 height 11
click at [352, 243] on button "Select Button" at bounding box center [353, 247] width 99 height 13
click at [451, 214] on button "40" at bounding box center [455, 215] width 99 height 14
click at [338, 250] on button "Select Button" at bounding box center [353, 247] width 99 height 13
click at [330, 291] on span "Lecitrailer" at bounding box center [321, 290] width 24 height 8
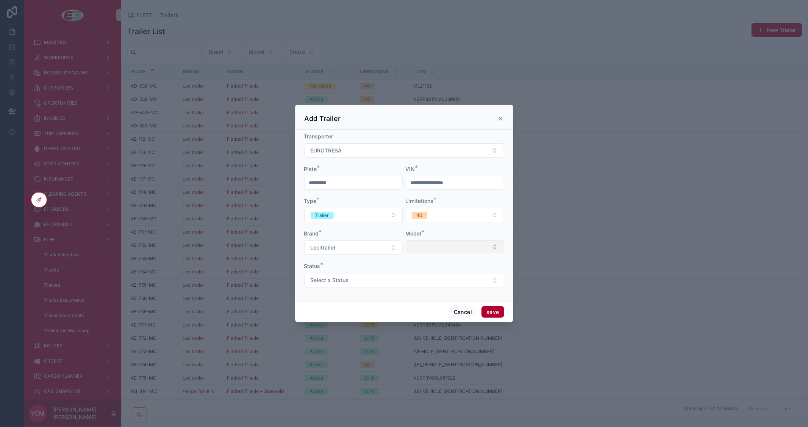
click at [455, 249] on button "Select Button" at bounding box center [455, 246] width 99 height 13
click at [429, 277] on span "Flatbed Triaxle" at bounding box center [429, 277] width 37 height 8
click at [376, 279] on button "Select a Status" at bounding box center [404, 280] width 200 height 14
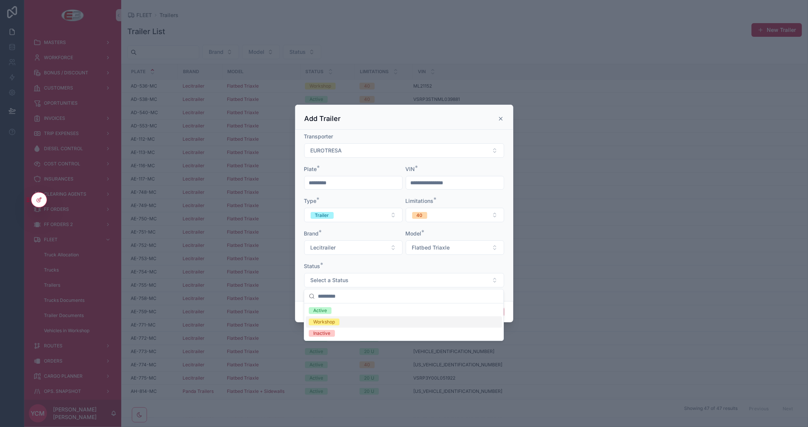
click at [338, 326] on div "Workshop" at bounding box center [404, 321] width 196 height 11
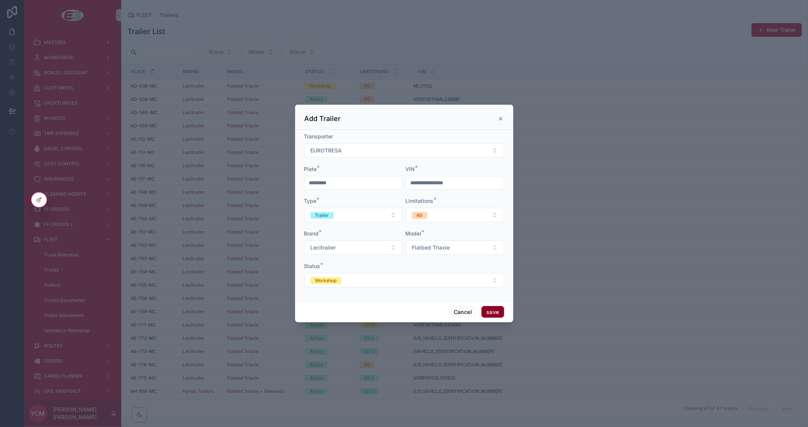
click at [499, 308] on button "save" at bounding box center [493, 312] width 22 height 12
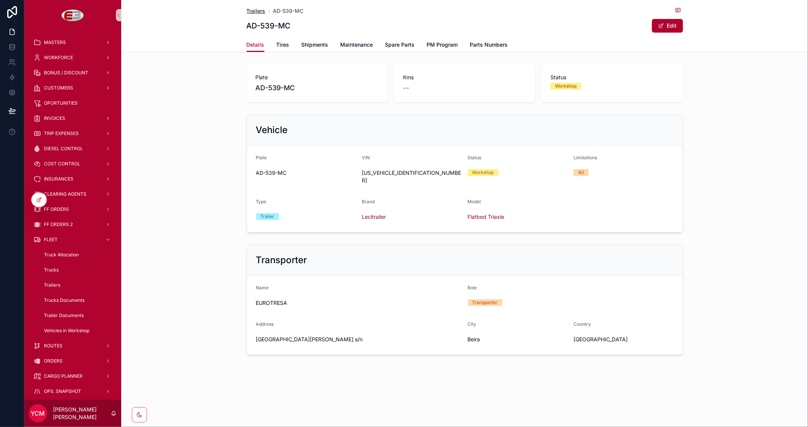
click at [252, 11] on span "Trailers" at bounding box center [256, 11] width 19 height 8
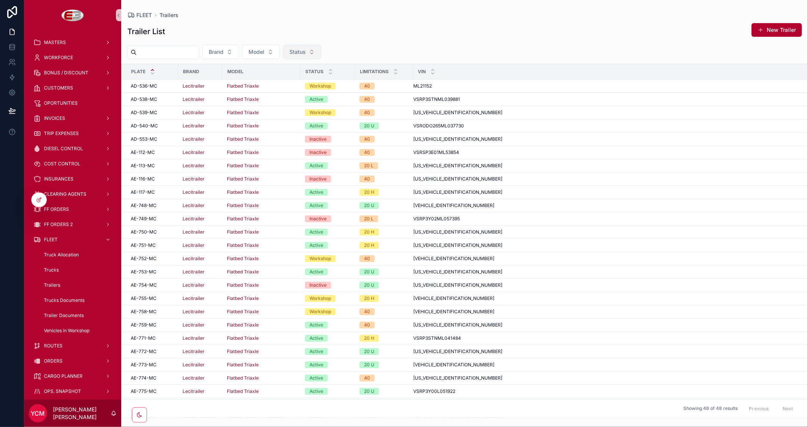
click at [306, 52] on span "Status" at bounding box center [298, 52] width 16 height 8
click at [291, 80] on div "Active" at bounding box center [320, 83] width 91 height 12
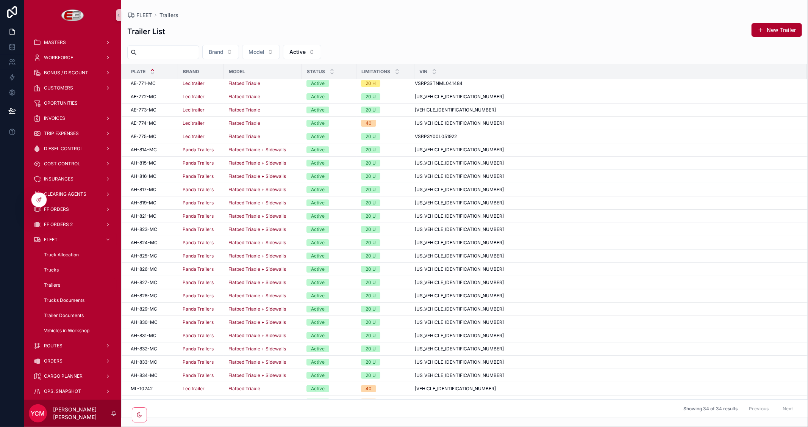
scroll to position [126, 0]
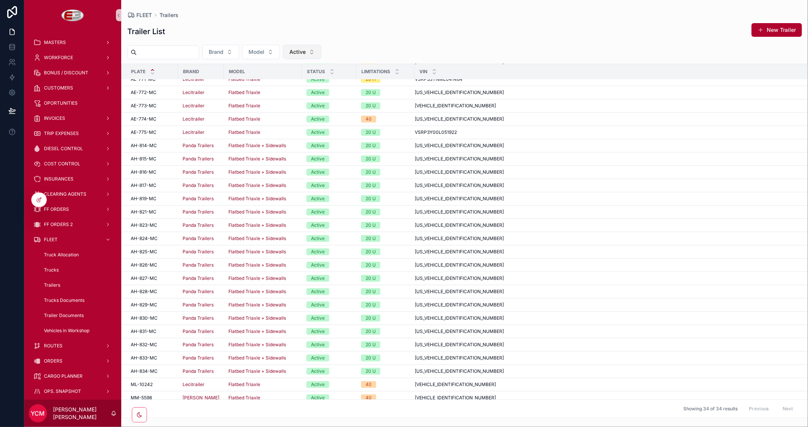
click at [306, 51] on span "Active" at bounding box center [298, 52] width 16 height 8
click at [298, 106] on div "Workshop" at bounding box center [320, 107] width 91 height 12
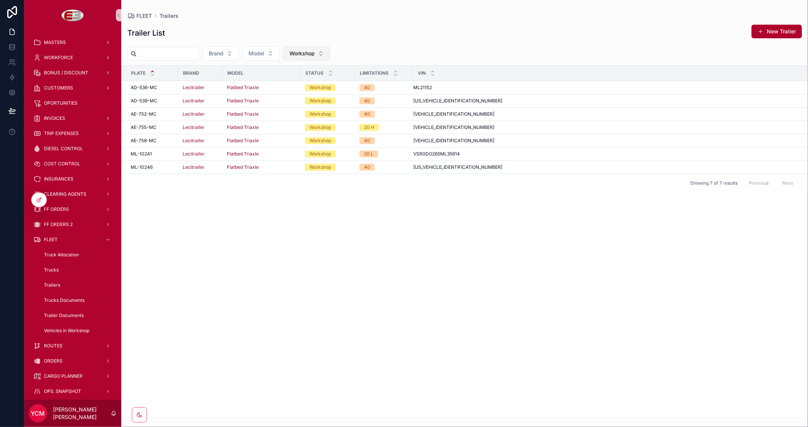
click at [315, 50] on span "Workshop" at bounding box center [302, 54] width 25 height 8
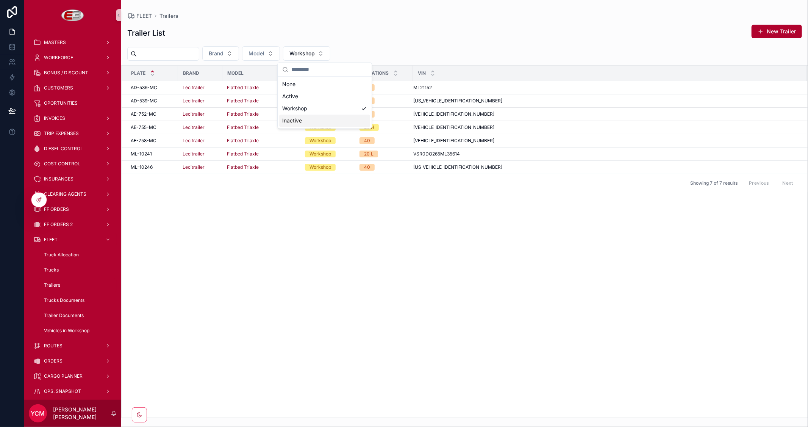
click at [299, 124] on div "Inactive" at bounding box center [324, 120] width 91 height 12
